Goal: Information Seeking & Learning: Find specific fact

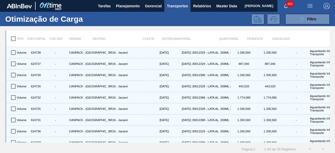
scroll to position [232, 0]
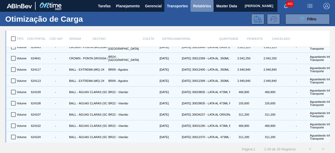
click at [204, 7] on span "Relatórios" at bounding box center [202, 6] width 18 height 6
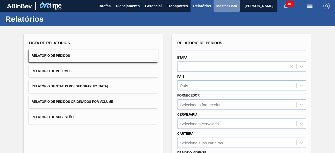
click at [220, 7] on span "Master Data" at bounding box center [226, 6] width 21 height 6
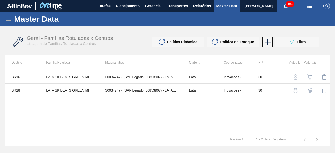
click at [8, 20] on icon at bounding box center [8, 19] width 6 height 6
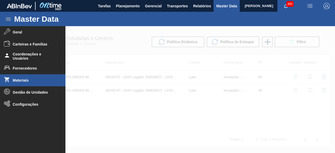
click at [26, 77] on li "Materiais" at bounding box center [33, 80] width 66 height 12
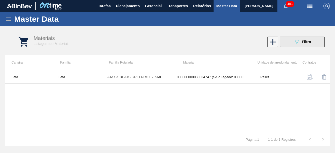
click at [291, 43] on button "089F7B8B-B2A5-4AFE-B5C0-19BA573D28AC Filtro" at bounding box center [302, 42] width 45 height 10
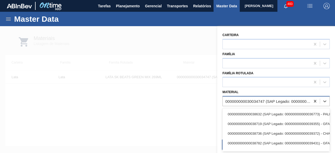
click at [268, 100] on div "000000000030034747 (SAP Legado: 000000000050853907) - LATA AL 269ML BEATS GREEN…" at bounding box center [269, 101] width 86 height 4
paste input "30012386"
type input "30012386"
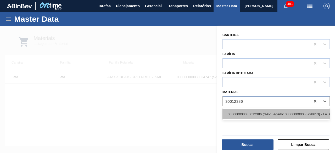
click at [246, 113] on div "000000000030012386 (SAP Legado: 000000000050798613) - LATA AL. 269ML AP MP 429" at bounding box center [276, 115] width 107 height 10
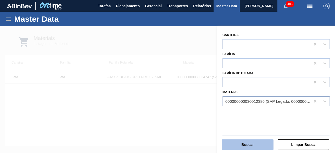
click at [258, 149] on button "Buscar" at bounding box center [248, 145] width 52 height 10
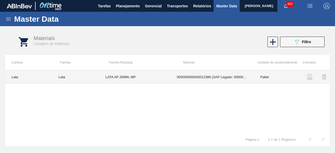
click at [124, 80] on td "LATA AP 269ML MP" at bounding box center [135, 76] width 72 height 13
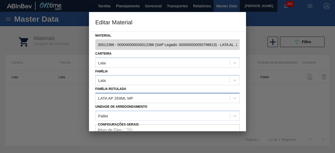
scroll to position [22, 0]
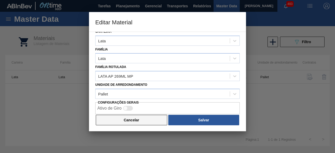
click at [164, 121] on button "Cancelar" at bounding box center [132, 120] width 72 height 10
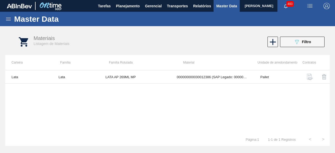
click at [9, 19] on icon at bounding box center [8, 19] width 6 height 6
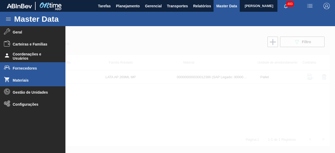
click at [36, 69] on span "Fornecedores" at bounding box center [34, 68] width 43 height 4
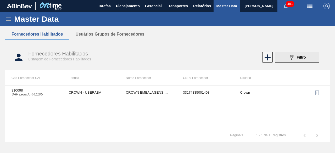
click at [286, 62] on button "089F7B8B-B2A5-4AFE-B5C0-19BA573D28AC Filtro" at bounding box center [297, 57] width 45 height 10
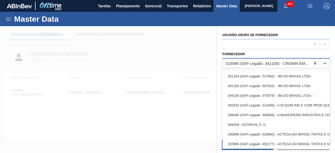
click at [241, 63] on div "310098 (SAP Legado: 441105) - CROWN EMBALAGENS METALICAS DA" at bounding box center [269, 63] width 86 height 4
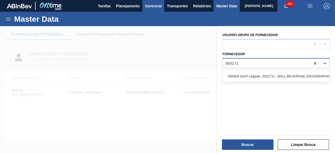
type input "303171"
type input "280304"
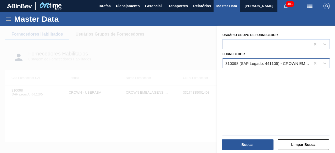
click at [111, 37] on div at bounding box center [167, 102] width 335 height 153
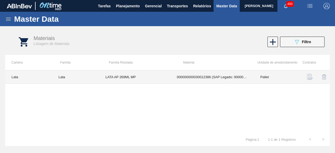
click at [179, 77] on td "000000000030012386 (SAP Legado: 000000000050798613) - LATA AL. 269ML AP MP 429" at bounding box center [213, 76] width 84 height 13
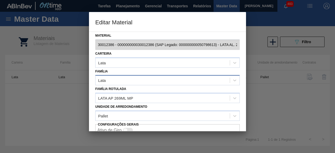
scroll to position [22, 0]
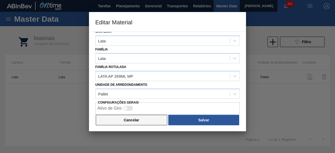
click at [146, 117] on button "Cancelar" at bounding box center [132, 120] width 72 height 10
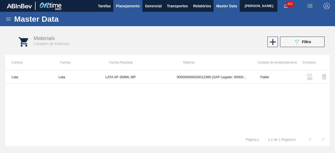
click at [132, 8] on span "Planejamento" at bounding box center [128, 6] width 24 height 6
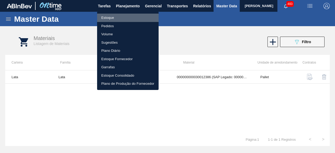
click at [118, 16] on li "Estoque" at bounding box center [128, 18] width 62 height 8
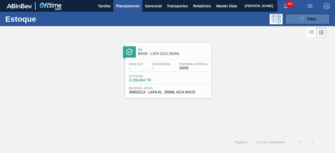
click at [298, 21] on button "089F7B8B-B2A5-4AFE-B5C0-19BA573D28AC Filtro" at bounding box center [308, 19] width 45 height 10
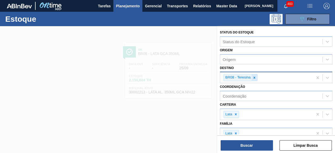
click at [255, 77] on icon at bounding box center [255, 78] width 4 height 4
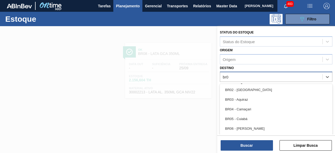
type input "br07"
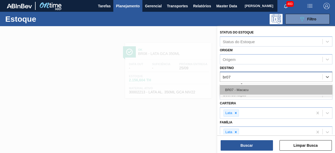
click at [242, 88] on div "BR07 - Macacu" at bounding box center [276, 90] width 113 height 10
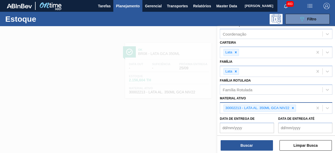
scroll to position [63, 0]
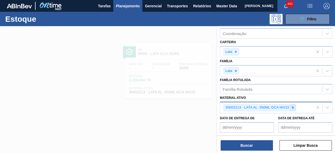
click at [293, 108] on icon at bounding box center [293, 108] width 4 height 4
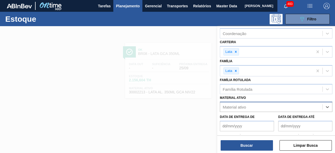
paste ativo "30031374"
type ativo "30031374"
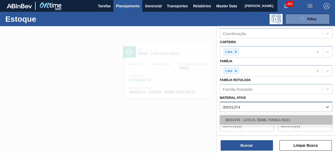
click at [272, 118] on div "30031374 - LATA AL 350ML TONICA IN211" at bounding box center [276, 120] width 113 height 10
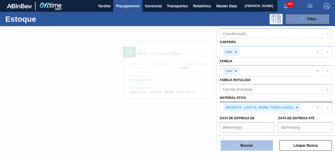
click at [251, 146] on button "Buscar" at bounding box center [247, 145] width 52 height 10
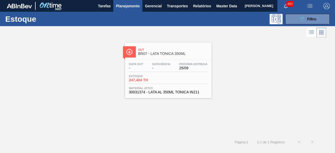
click at [149, 49] on span "Out" at bounding box center [173, 49] width 71 height 3
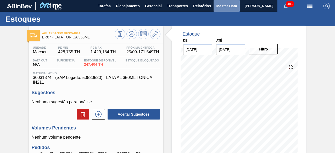
click at [221, 4] on span "Master Data" at bounding box center [226, 6] width 21 height 6
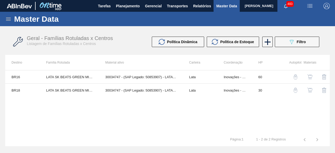
click at [9, 20] on icon at bounding box center [8, 19] width 5 height 3
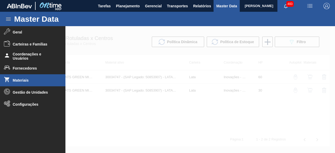
click at [32, 80] on span "Materiais" at bounding box center [34, 80] width 43 height 4
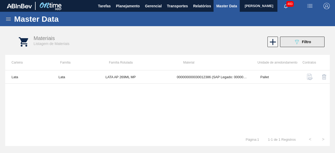
click at [292, 42] on button "089F7B8B-B2A5-4AFE-B5C0-19BA573D28AC Filtro" at bounding box center [302, 42] width 45 height 10
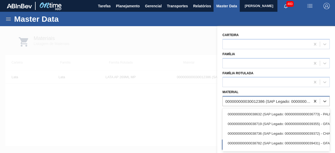
click at [255, 102] on div "000000000030012386 (SAP Legado: 000000000050798613) - LATA AL. 269ML AP MP 429" at bounding box center [269, 101] width 86 height 4
paste input "30033733"
type input "30033733"
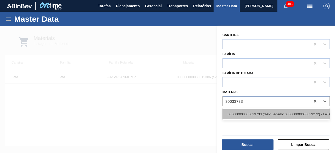
click at [255, 113] on div "000000000030033733 (SAP Legado: 000000000050839272) - LATA AL 269ML GT NIV25" at bounding box center [276, 115] width 107 height 10
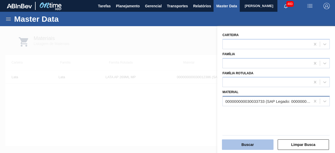
click at [258, 144] on button "Buscar" at bounding box center [248, 145] width 52 height 10
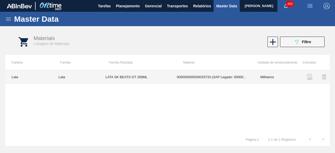
click at [138, 74] on td "LATA SK BEATS GT 269ML" at bounding box center [135, 76] width 72 height 13
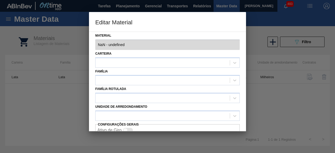
type input "30033733 - 000000000030033733 (SAP Legado: 000000000050839272) - LATA AL 269ML …"
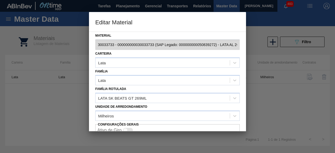
scroll to position [22, 0]
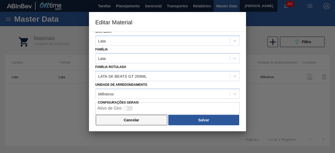
click at [153, 120] on button "Cancelar" at bounding box center [132, 120] width 72 height 10
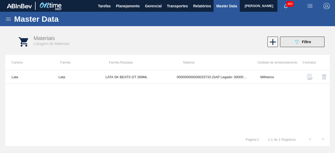
click at [292, 42] on button "089F7B8B-B2A5-4AFE-B5C0-19BA573D28AC Filtro" at bounding box center [302, 42] width 45 height 10
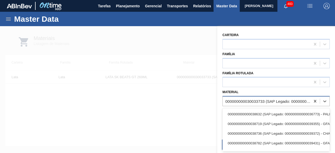
click at [273, 103] on div "000000000030033733 (SAP Legado: 000000000050839272) - LATA AL 269ML GT NIV25" at bounding box center [269, 101] width 86 height 4
paste input "30034234"
type input "30034234"
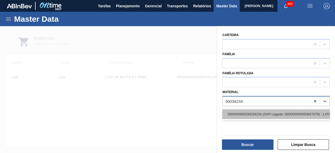
click at [261, 111] on div "000000000030034234 (SAP Legado: 000000000050847076) - LATA AL ORIGINAL 269ML BR…" at bounding box center [276, 115] width 107 height 10
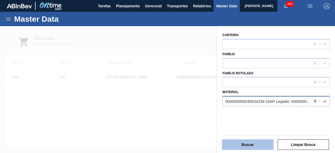
click at [256, 143] on button "Buscar" at bounding box center [248, 145] width 52 height 10
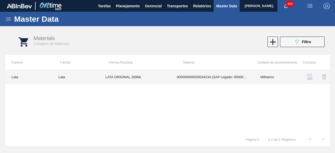
click at [140, 76] on td "LATA ORIGINAL 269ML" at bounding box center [135, 76] width 72 height 13
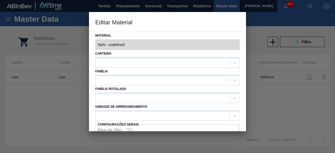
type input "30034234 - 000000000030034234 (SAP Legado: 000000000050847076) - LATA AL ORIGIN…"
